Goal: Task Accomplishment & Management: Use online tool/utility

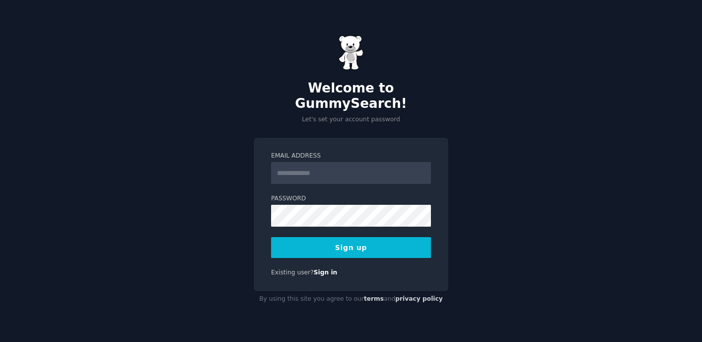
click at [349, 165] on input "Email Address" at bounding box center [351, 173] width 160 height 22
type input "**********"
click at [381, 250] on div "**********" at bounding box center [351, 214] width 195 height 153
click at [382, 243] on button "Sign up" at bounding box center [351, 247] width 160 height 21
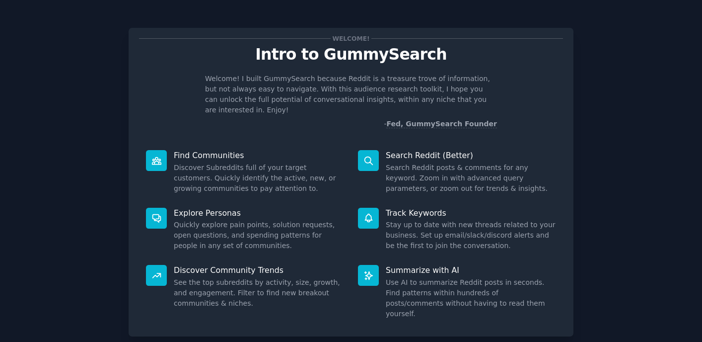
click at [400, 150] on p "Search Reddit (Better)" at bounding box center [471, 155] width 170 height 10
click at [550, 219] on dd "Stay up to date with new threads related to your business. Set up email/slack/d…" at bounding box center [471, 234] width 170 height 31
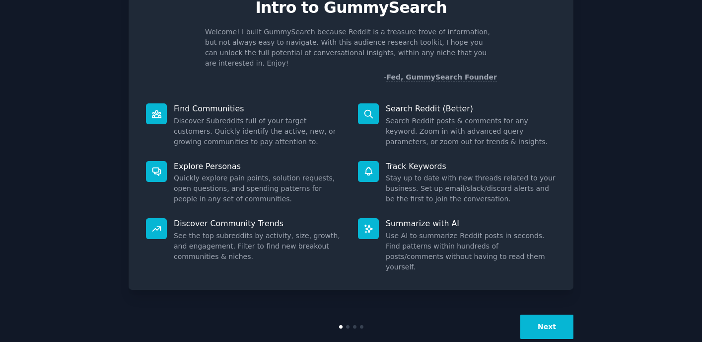
click at [552, 314] on button "Next" at bounding box center [546, 326] width 53 height 24
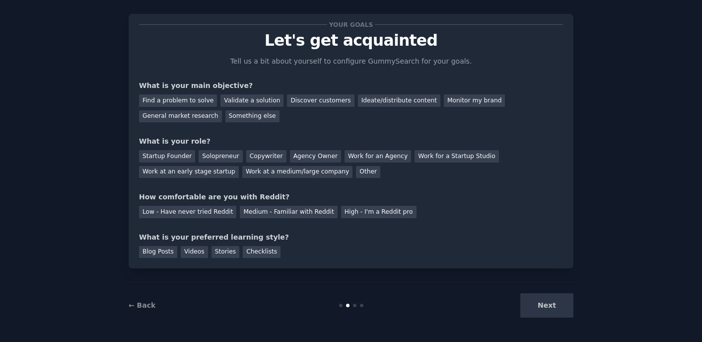
scroll to position [14, 0]
click at [549, 307] on div "Next" at bounding box center [499, 305] width 148 height 24
click at [247, 211] on div "Medium - Familiar with Reddit" at bounding box center [288, 212] width 97 height 12
click at [544, 310] on div "Next" at bounding box center [499, 305] width 148 height 24
click at [365, 160] on div "Work for an Agency" at bounding box center [378, 156] width 67 height 12
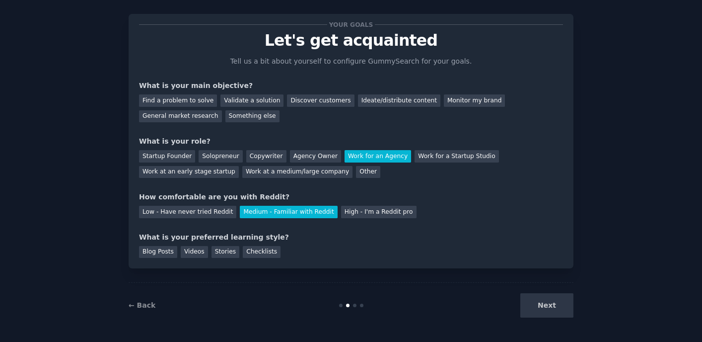
click at [297, 108] on div "Find a problem to solve Validate a solution Discover customers Ideate/distribut…" at bounding box center [351, 106] width 424 height 31
click at [301, 106] on div "Discover customers" at bounding box center [320, 100] width 67 height 12
click at [257, 252] on div "Checklists" at bounding box center [262, 252] width 38 height 12
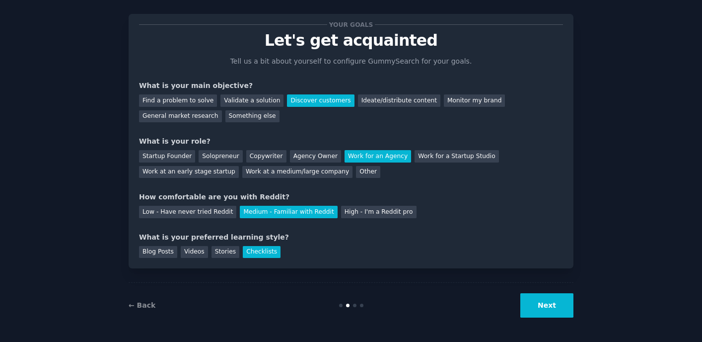
click at [550, 298] on button "Next" at bounding box center [546, 305] width 53 height 24
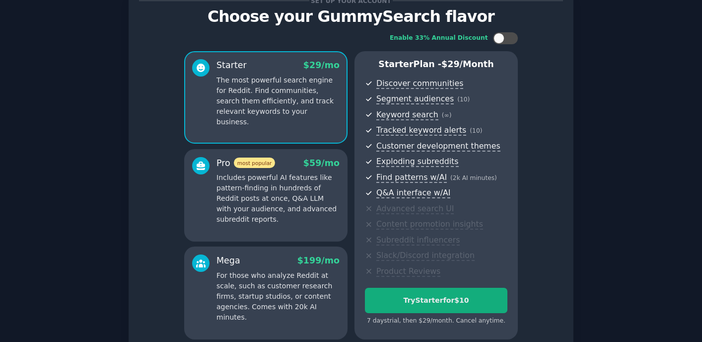
scroll to position [129, 0]
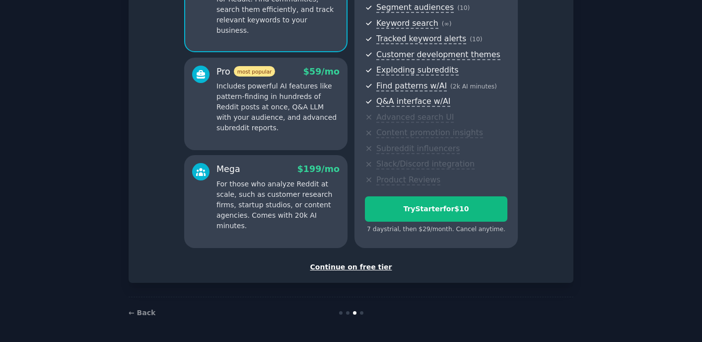
click at [358, 272] on div "Set up your account Choose your GummySearch flavor Enable 33% Annual Discount S…" at bounding box center [351, 91] width 445 height 384
click at [359, 267] on div "Continue on free tier" at bounding box center [351, 267] width 424 height 10
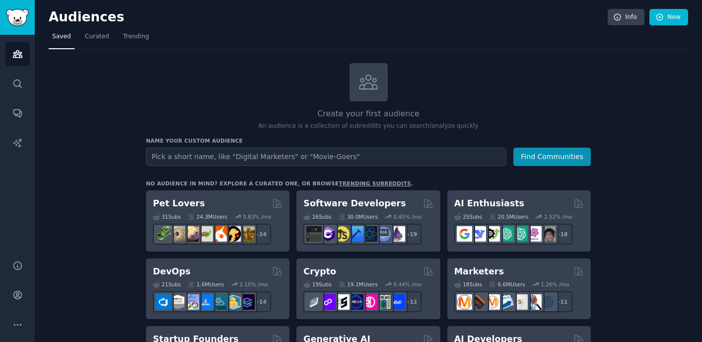
click at [303, 163] on input "text" at bounding box center [326, 156] width 361 height 18
click at [531, 158] on button "Find Communities" at bounding box center [551, 156] width 77 height 18
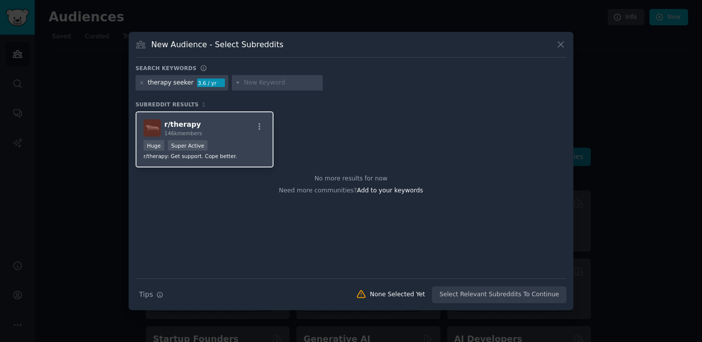
click at [260, 113] on div "r/ therapy 146k members Huge Super Active r/therapy: Get support. Cope better." at bounding box center [205, 139] width 138 height 56
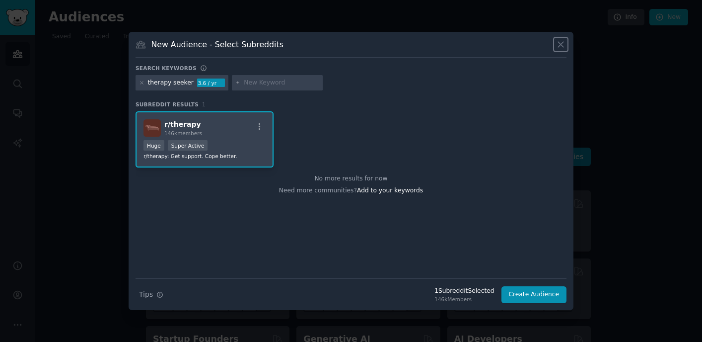
click at [561, 39] on icon at bounding box center [561, 44] width 10 height 10
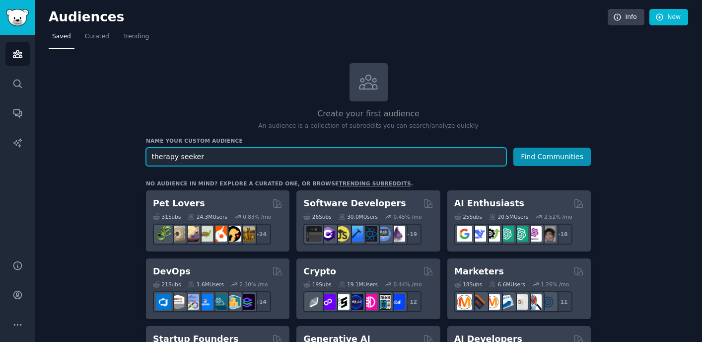
click at [184, 163] on input "therapy seeker" at bounding box center [326, 156] width 361 height 18
click at [184, 162] on input "therapy seeker" at bounding box center [326, 156] width 361 height 18
click at [186, 150] on input "therapy seeker" at bounding box center [326, 156] width 361 height 18
click at [186, 152] on input "therapy seeker" at bounding box center [326, 156] width 361 height 18
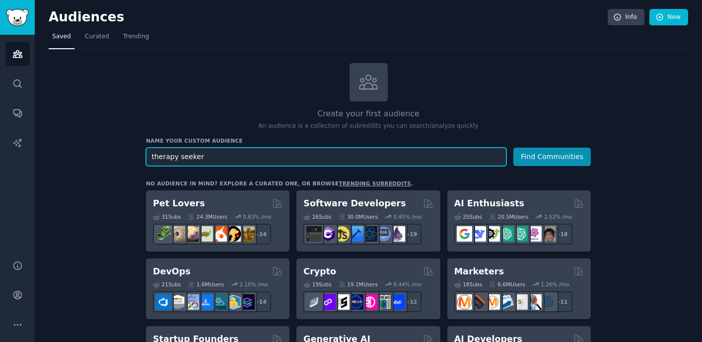
click at [186, 152] on input "therapy seeker" at bounding box center [326, 156] width 361 height 18
click at [186, 158] on input "therapy seeker" at bounding box center [326, 156] width 361 height 18
type input "therapy"
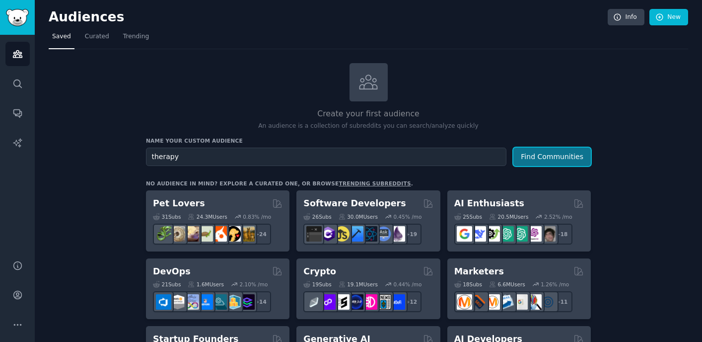
click at [533, 150] on button "Find Communities" at bounding box center [551, 156] width 77 height 18
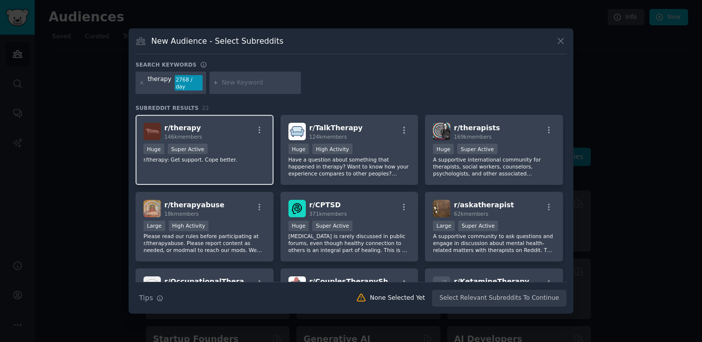
click at [237, 154] on div "Huge Super Active" at bounding box center [205, 150] width 122 height 12
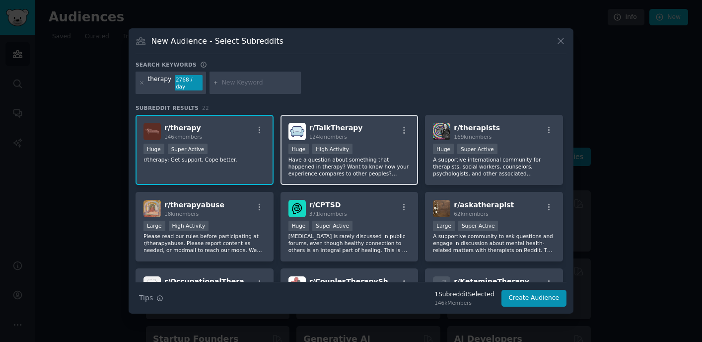
click at [360, 152] on div ">= 80th percentile for submissions / day Huge High Activity" at bounding box center [350, 150] width 122 height 12
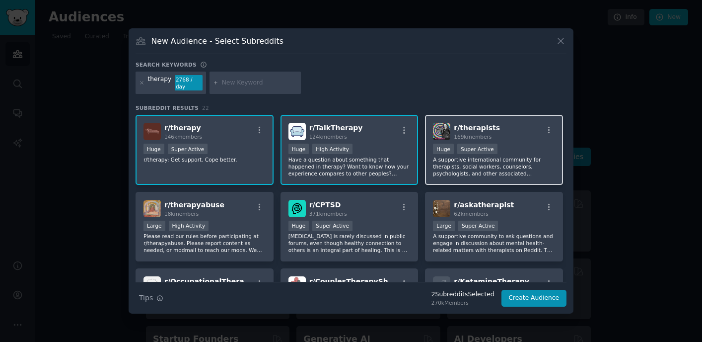
click at [469, 144] on div "Super Active" at bounding box center [477, 149] width 40 height 10
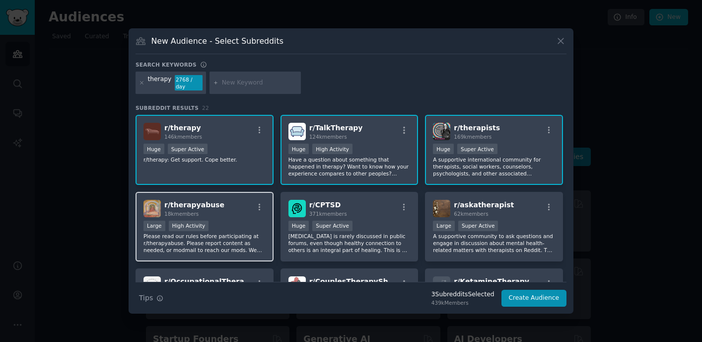
click at [162, 254] on div "r/ therapyabuse 18k members Large High Activity Please read our rules before pa…" at bounding box center [205, 227] width 138 height 70
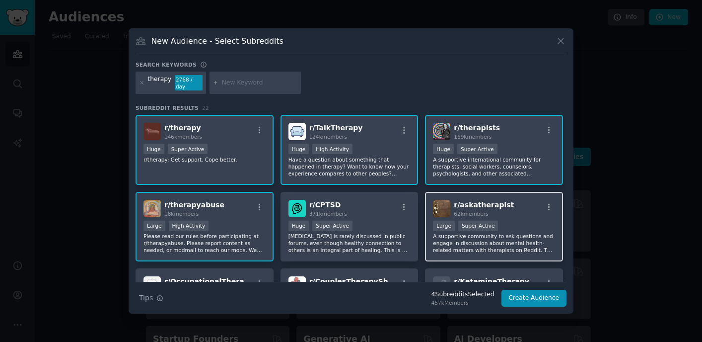
click at [427, 202] on div "r/ askatherapist 62k members Large Super Active A supportive community to ask q…" at bounding box center [494, 227] width 138 height 70
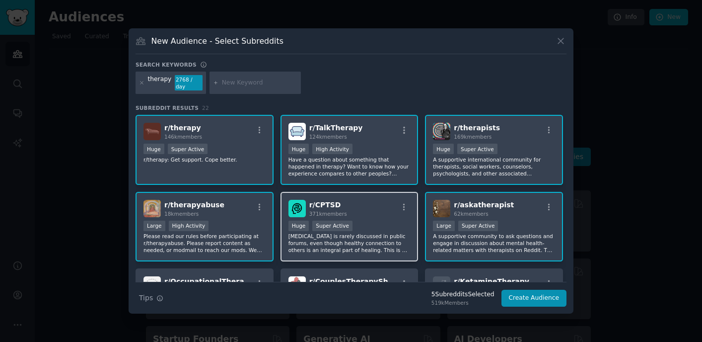
click at [357, 235] on p "[MEDICAL_DATA] is rarely discussed in public forums, even though healthy connec…" at bounding box center [350, 242] width 122 height 21
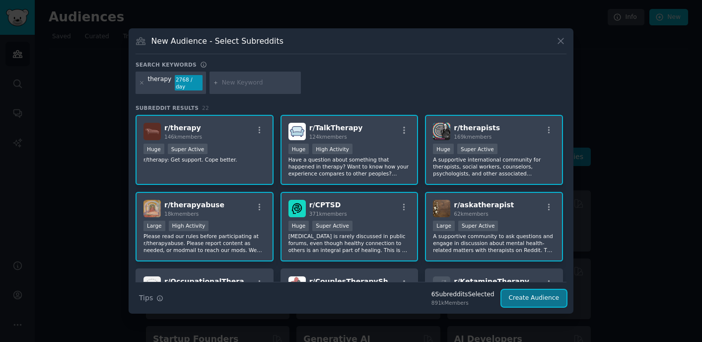
click at [524, 298] on button "Create Audience" at bounding box center [535, 298] width 66 height 17
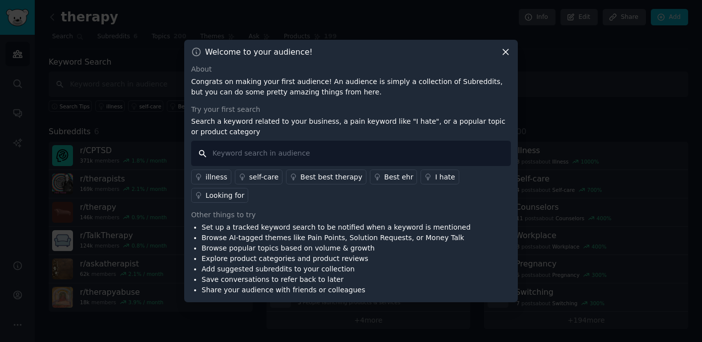
click at [418, 151] on input "text" at bounding box center [351, 153] width 320 height 25
type input "platform"
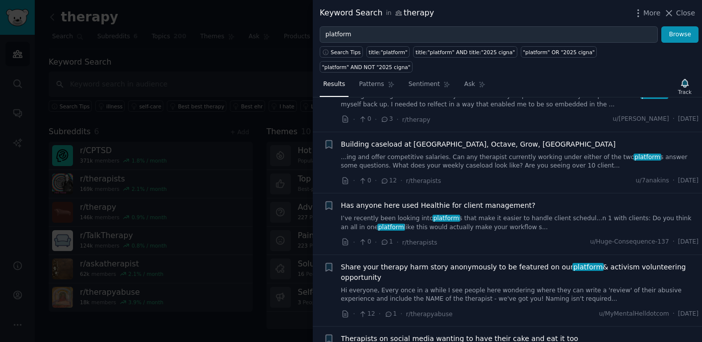
scroll to position [1243, 0]
